Goal: Transaction & Acquisition: Purchase product/service

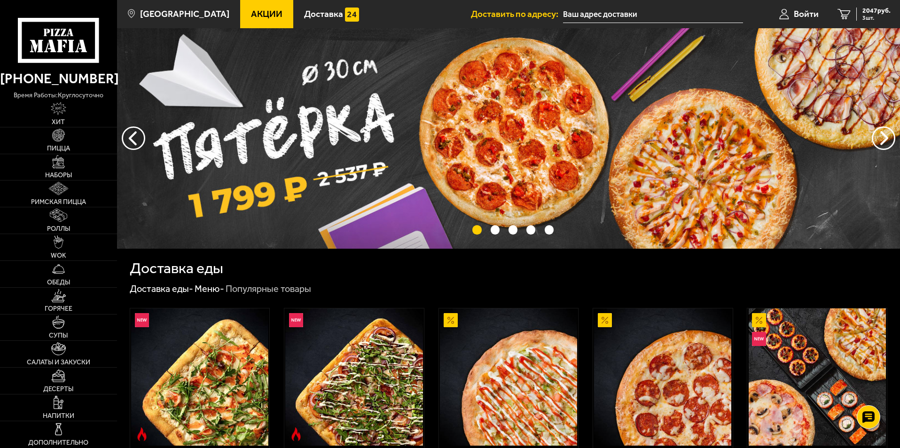
click at [246, 8] on link "Акции" at bounding box center [266, 14] width 53 height 28
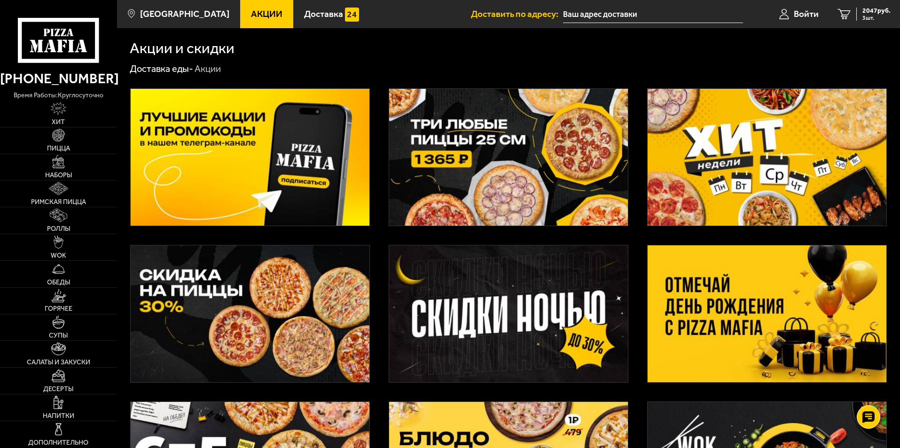
click at [804, 290] on img at bounding box center [767, 313] width 239 height 137
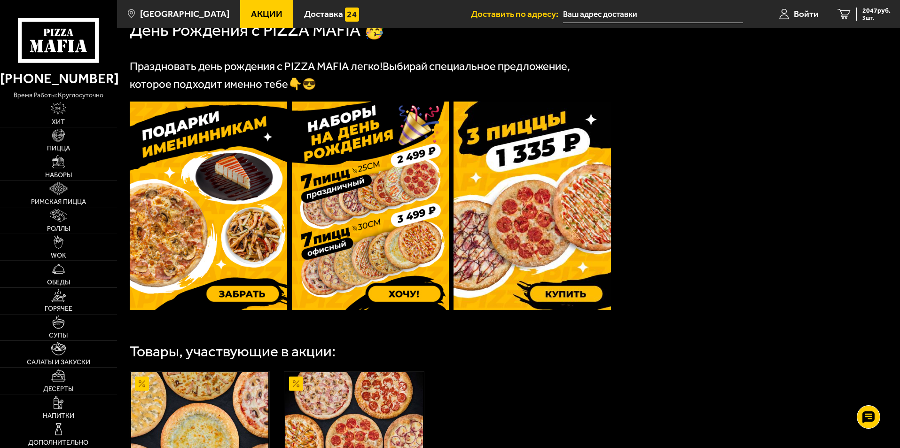
scroll to position [235, 0]
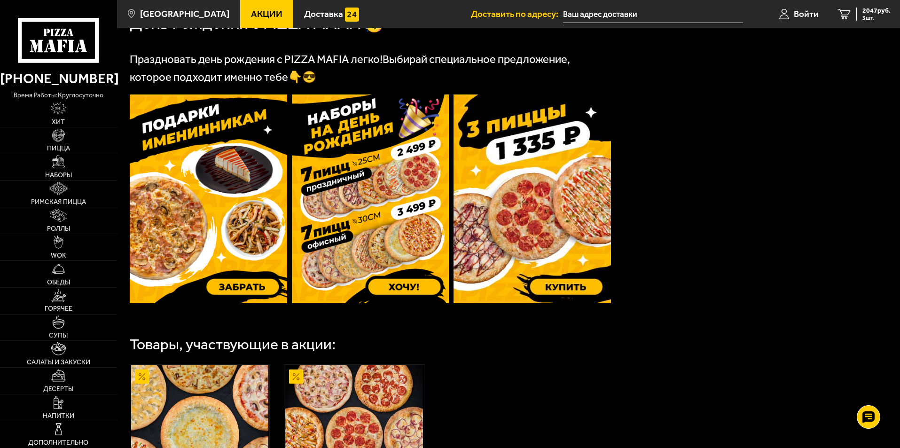
click at [226, 194] on img at bounding box center [208, 198] width 157 height 209
click at [62, 142] on link "Пицца" at bounding box center [58, 140] width 117 height 26
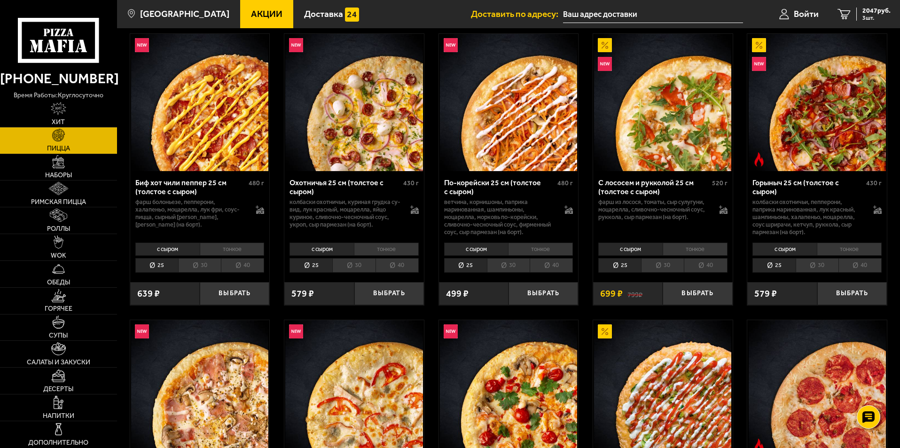
scroll to position [141, 0]
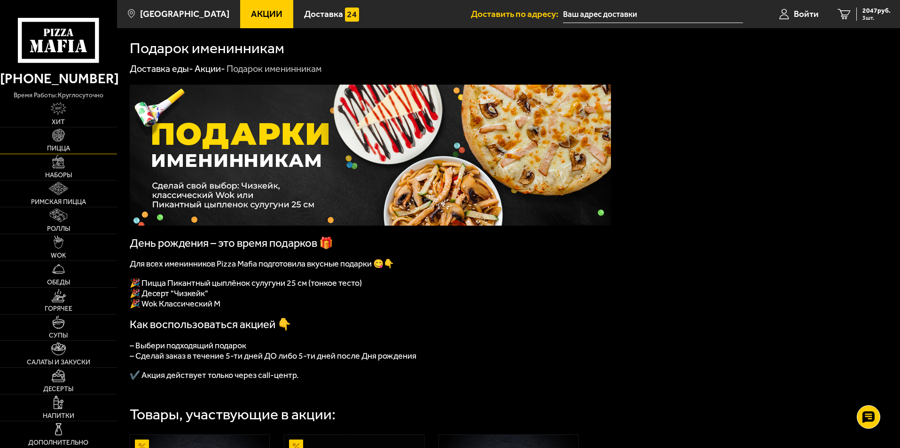
click at [57, 141] on img at bounding box center [58, 135] width 13 height 13
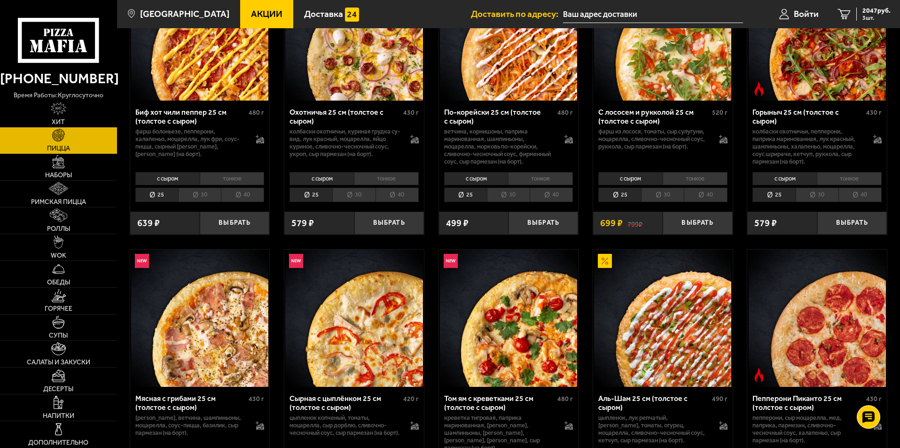
scroll to position [282, 0]
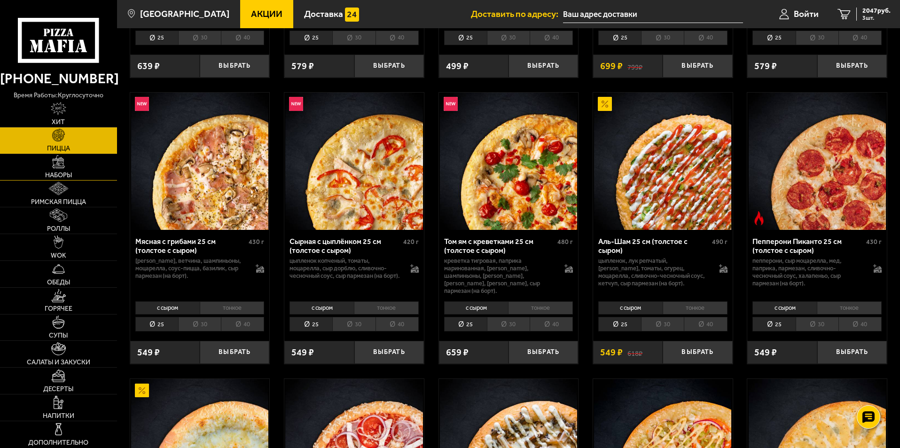
click at [59, 164] on img at bounding box center [58, 161] width 13 height 13
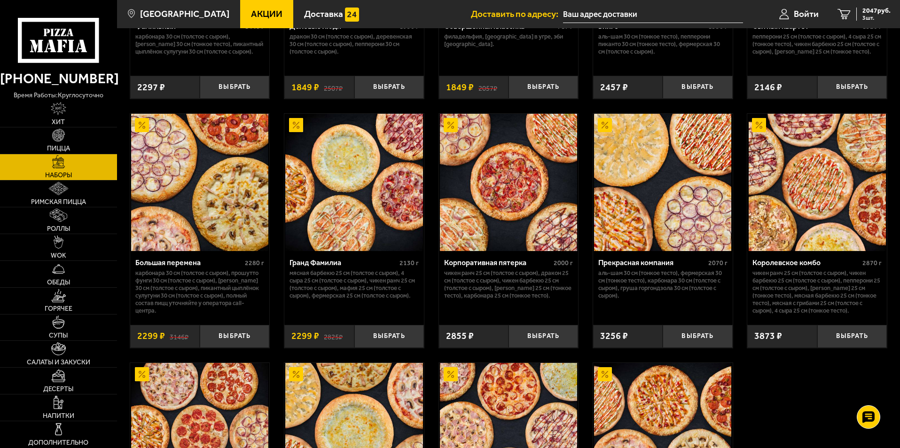
scroll to position [1422, 0]
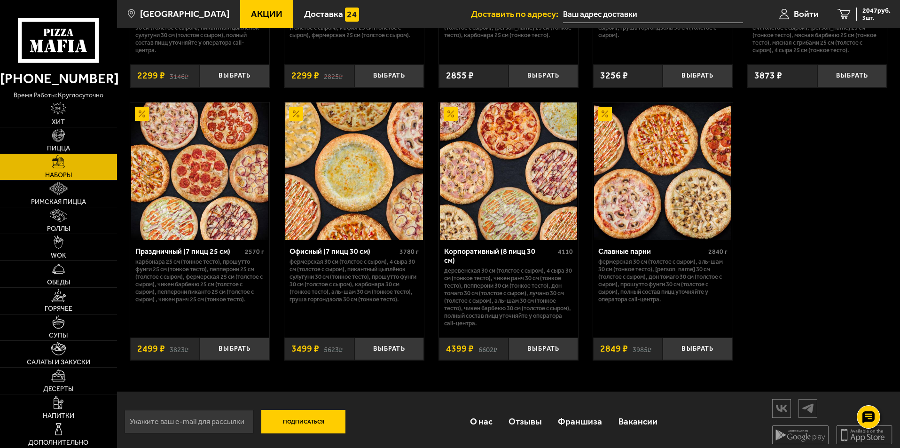
click at [51, 136] on link "Пицца" at bounding box center [58, 140] width 117 height 26
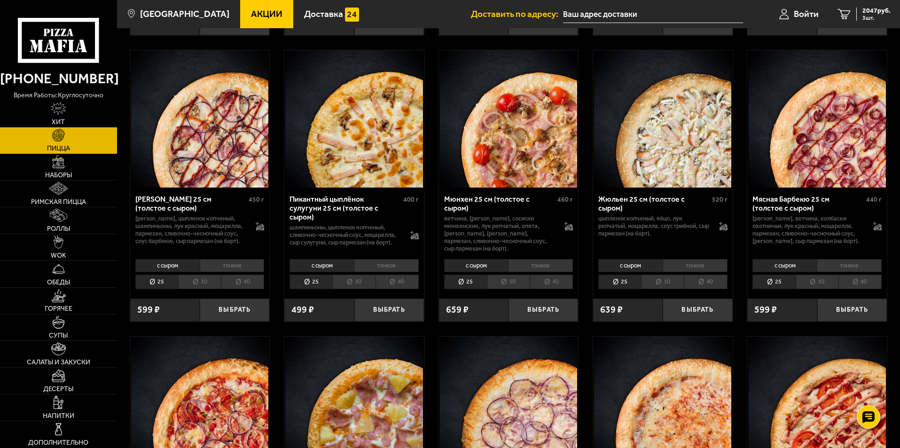
scroll to position [1504, 0]
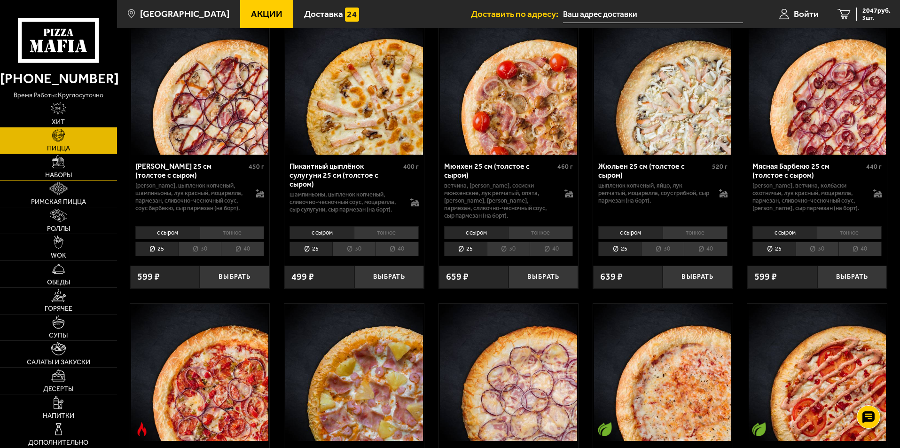
click at [65, 162] on img at bounding box center [58, 161] width 13 height 13
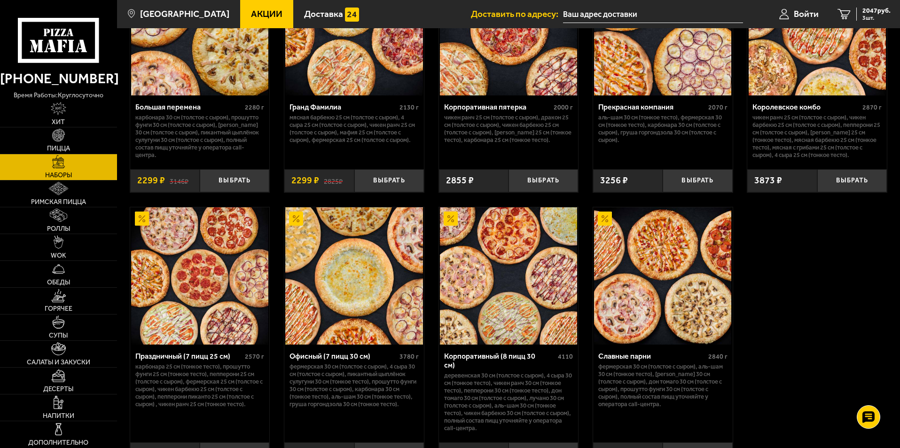
scroll to position [1410, 0]
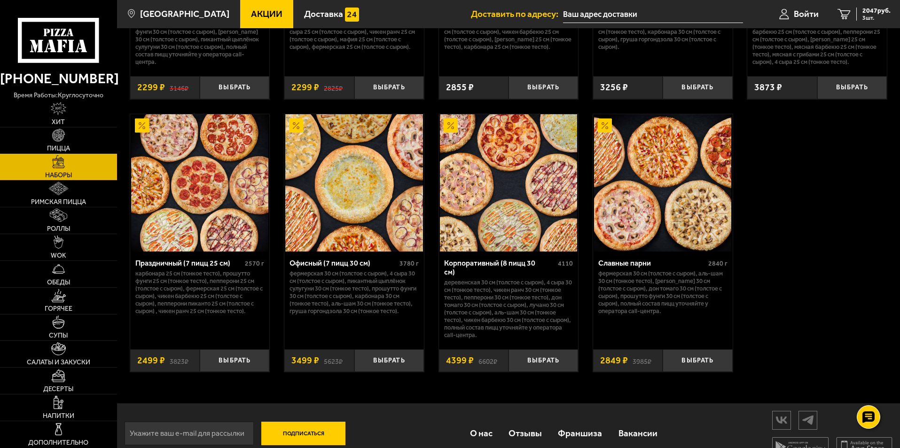
click at [62, 133] on img at bounding box center [58, 135] width 13 height 13
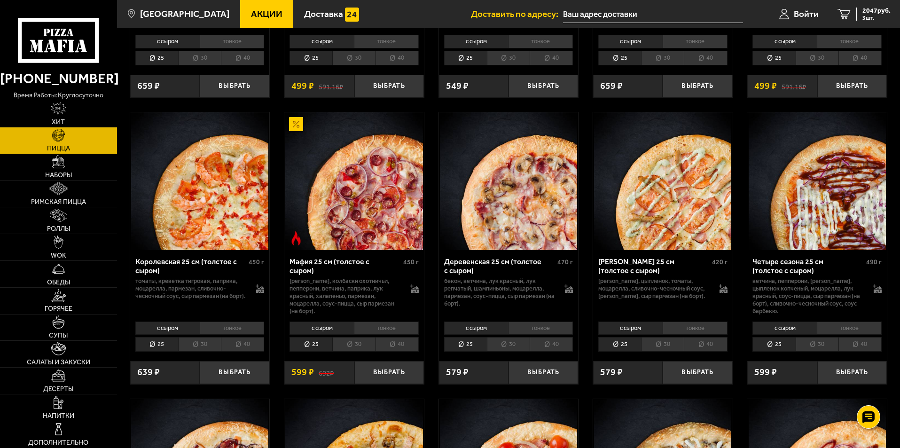
scroll to position [1128, 0]
